Goal: Navigation & Orientation: Find specific page/section

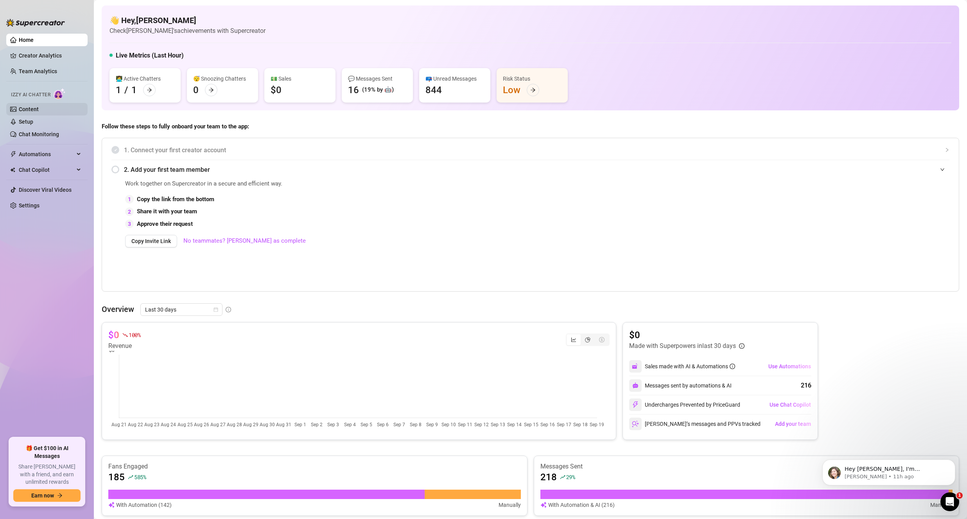
click at [39, 108] on link "Content" at bounding box center [29, 109] width 20 height 6
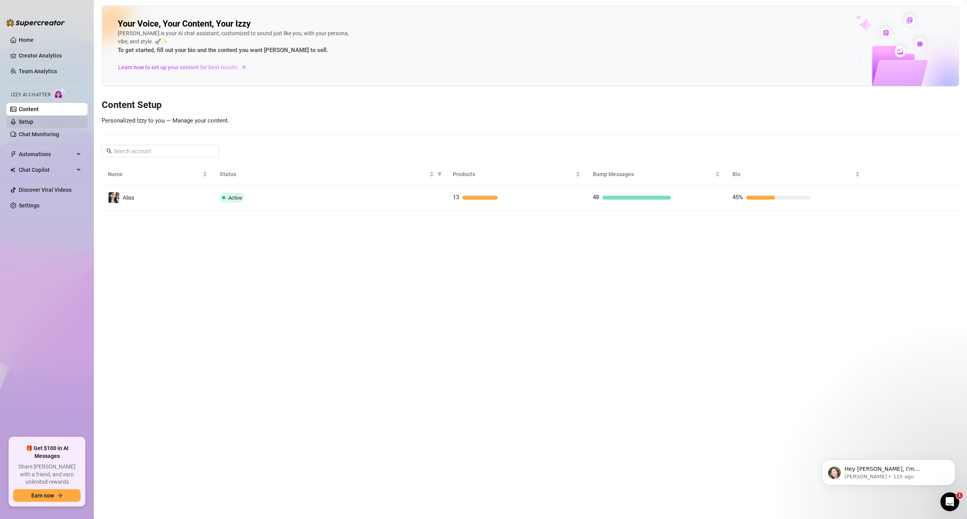
click at [33, 125] on link "Setup" at bounding box center [26, 122] width 14 height 6
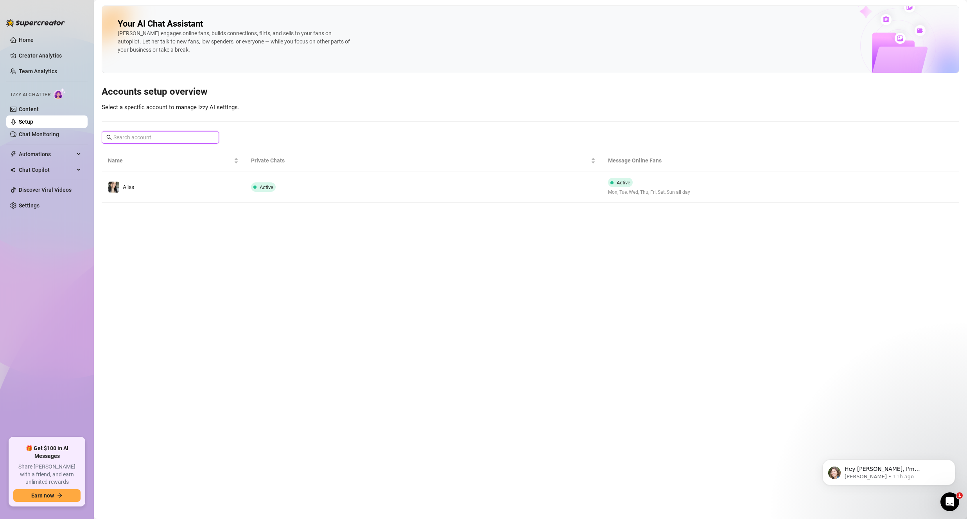
click at [198, 135] on input "text" at bounding box center [160, 137] width 95 height 9
click at [32, 41] on link "Home" at bounding box center [26, 40] width 15 height 6
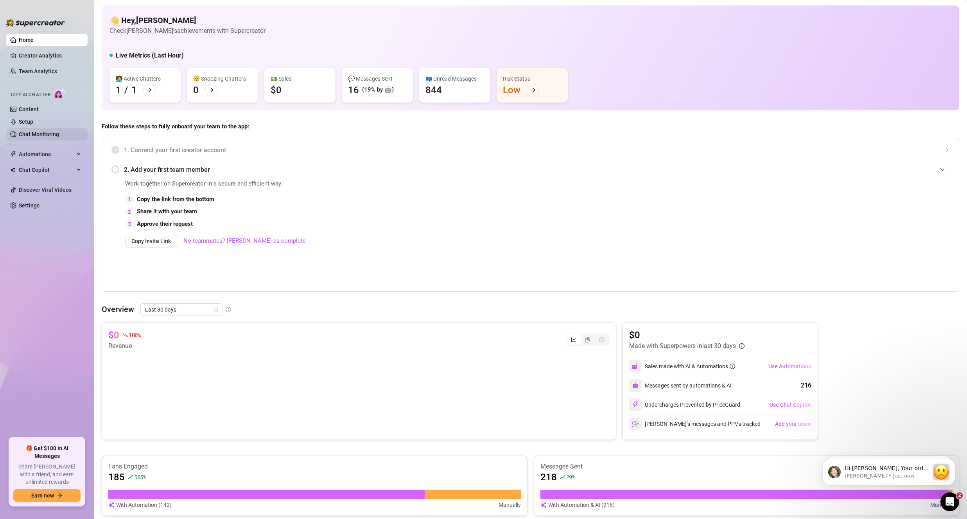
click at [26, 133] on link "Chat Monitoring" at bounding box center [39, 134] width 40 height 6
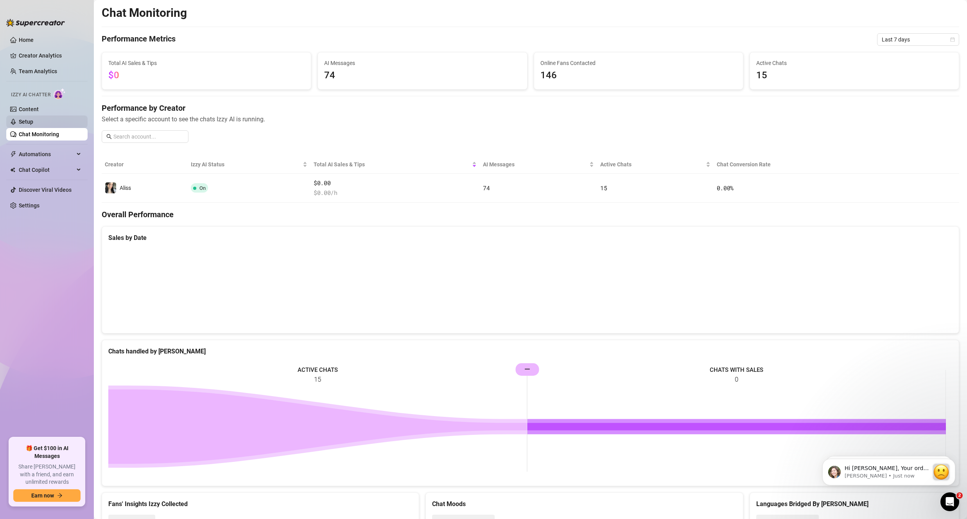
click at [32, 121] on link "Setup" at bounding box center [26, 122] width 14 height 6
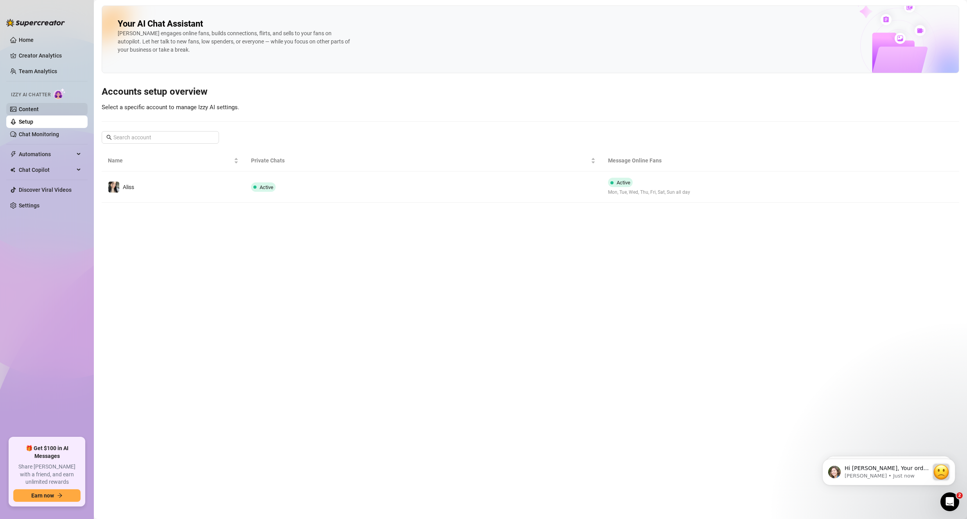
click at [35, 111] on link "Content" at bounding box center [29, 109] width 20 height 6
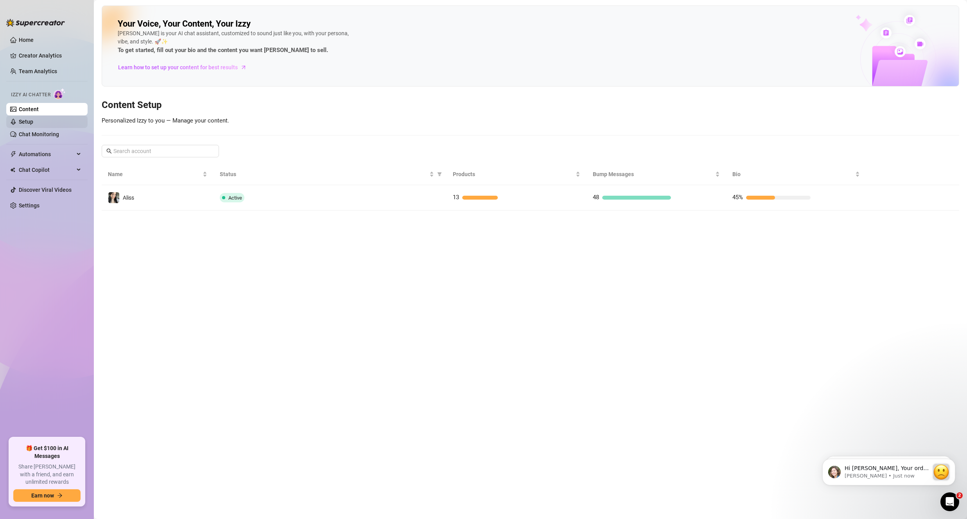
click at [31, 120] on link "Setup" at bounding box center [26, 122] width 14 height 6
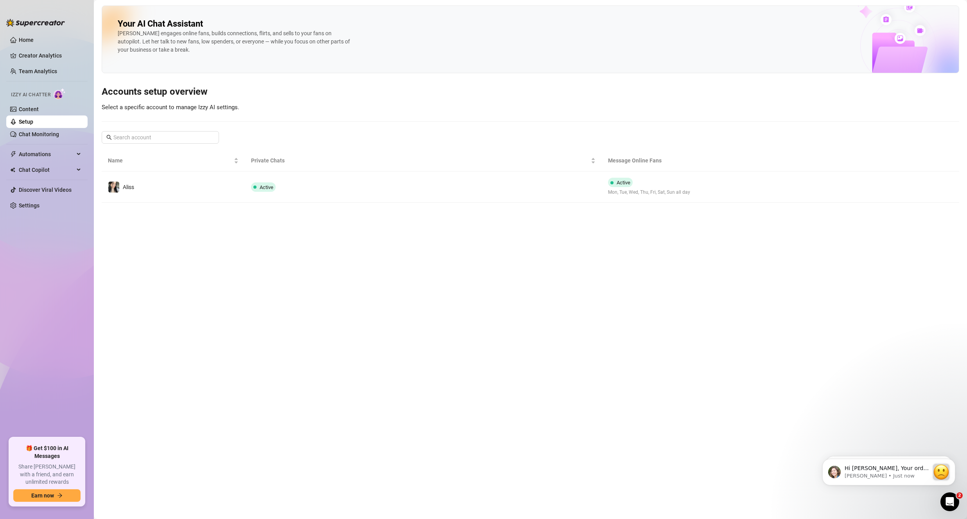
click at [45, 63] on ul "Home Creator Analytics Team Analytics Izzy AI Chatter Content Setup Chat Monito…" at bounding box center [46, 233] width 81 height 404
click at [50, 50] on link "Creator Analytics" at bounding box center [50, 55] width 63 height 13
